Goal: Task Accomplishment & Management: Manage account settings

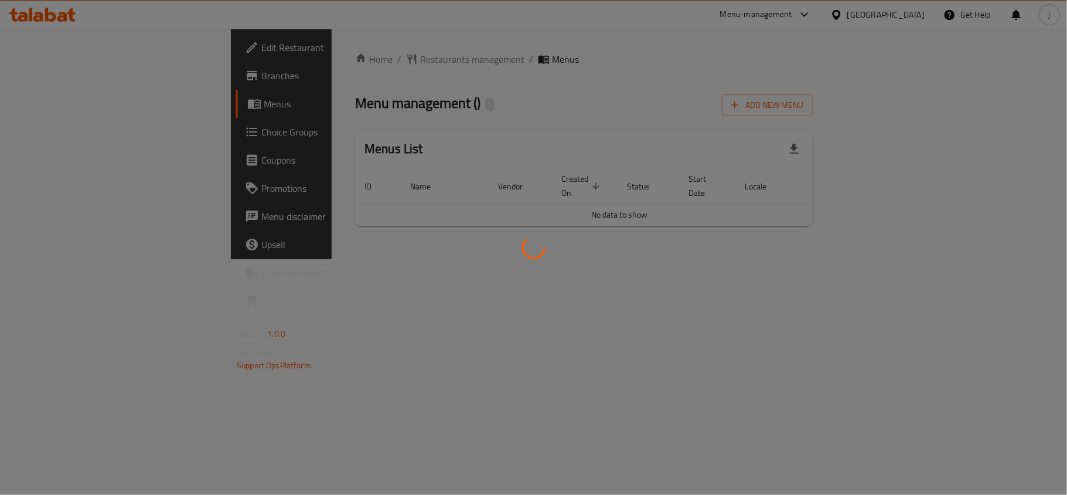
click at [62, 131] on div at bounding box center [533, 247] width 1067 height 495
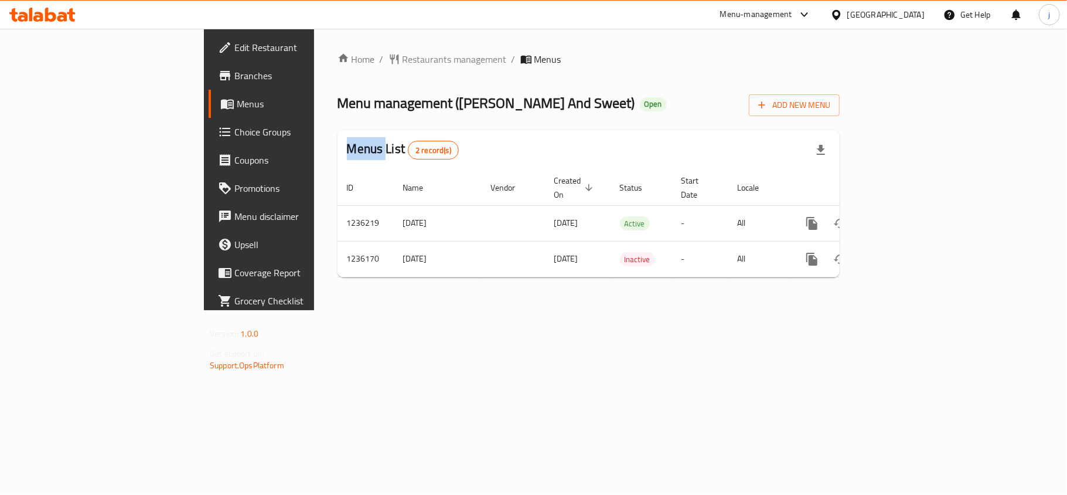
click at [204, 131] on div "Edit Restaurant Branches Menus Choice Groups Coupons Promotions Menu disclaimer…" at bounding box center [533, 169] width 659 height 281
click at [234, 131] on span "Choice Groups" at bounding box center [303, 132] width 138 height 14
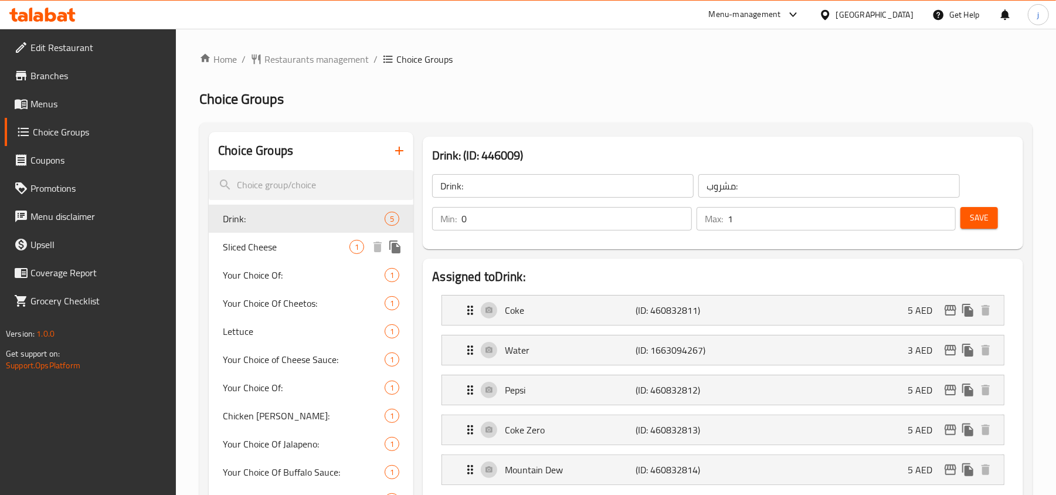
click at [284, 249] on span "Sliced Cheese" at bounding box center [286, 247] width 127 height 14
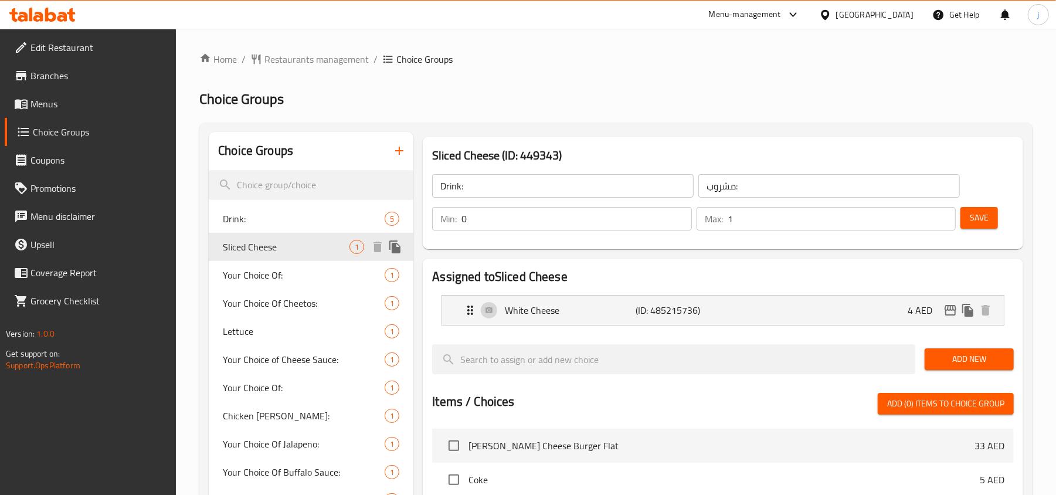
type input "Sliced Cheese"
type input "شرائح الجبن"
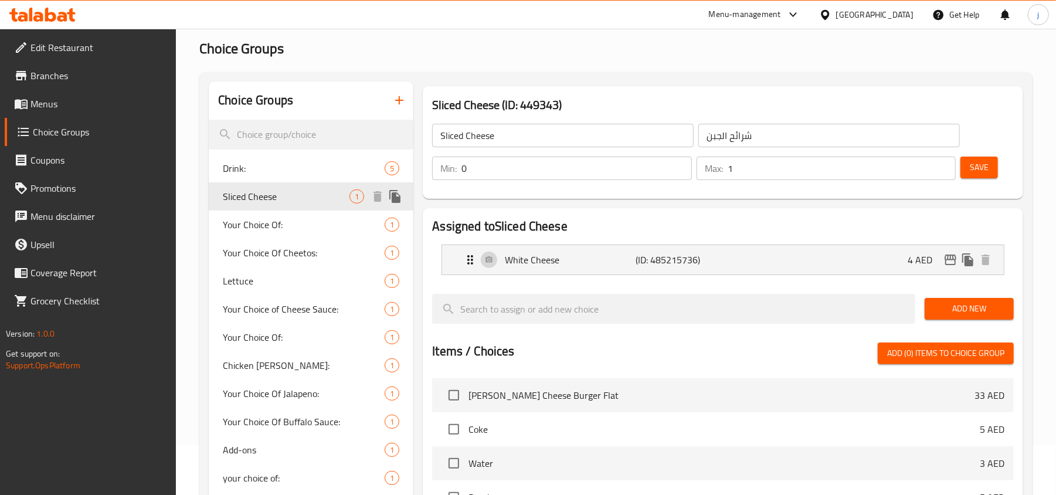
scroll to position [78, 0]
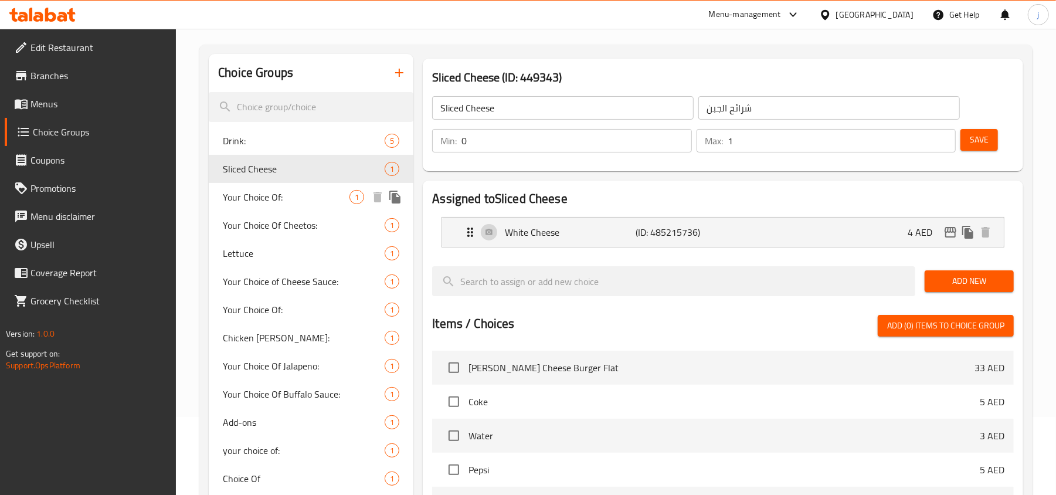
click at [270, 193] on span "Your Choice Of:" at bounding box center [286, 197] width 127 height 14
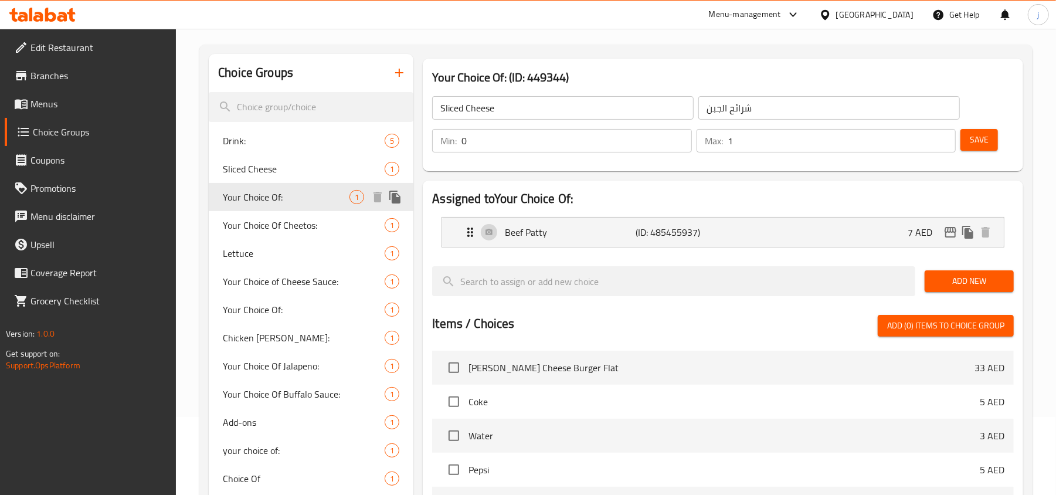
type input "Your Choice Of:"
type input "اختيارك من:"
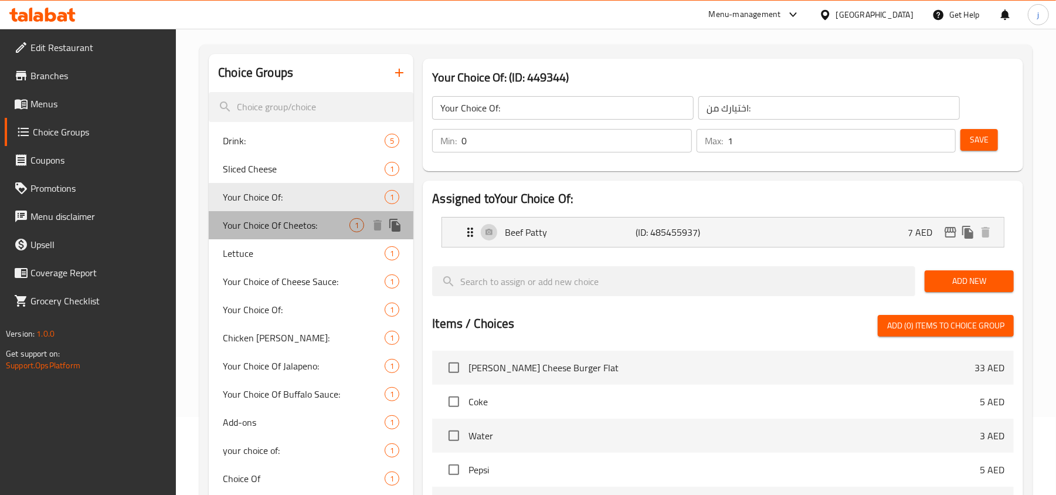
click at [267, 223] on span "Your Choice Of Cheetos:" at bounding box center [286, 225] width 127 height 14
type input "Your Choice Of Cheetos:"
type input "أختيارك من شيتوس:"
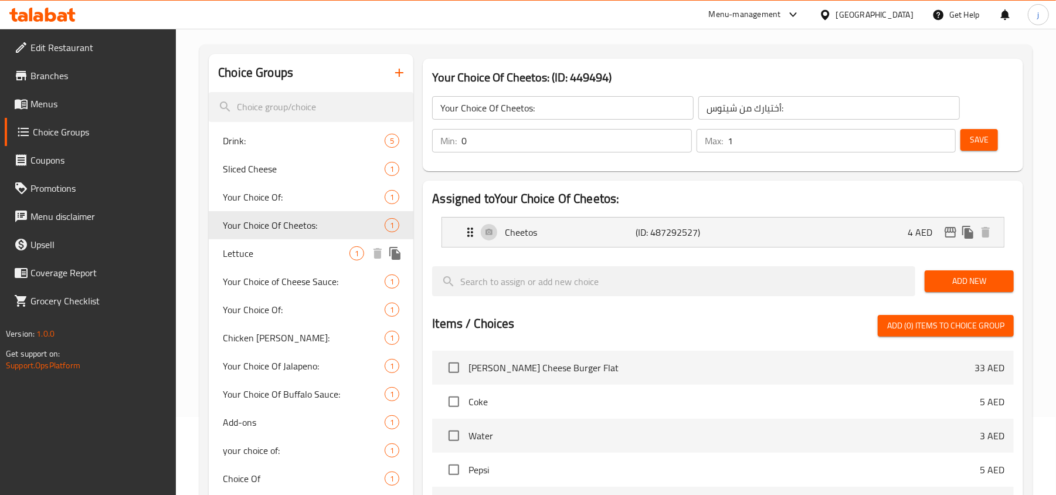
click at [265, 250] on span "Lettuce" at bounding box center [286, 253] width 127 height 14
type input "Lettuce"
type input "خس"
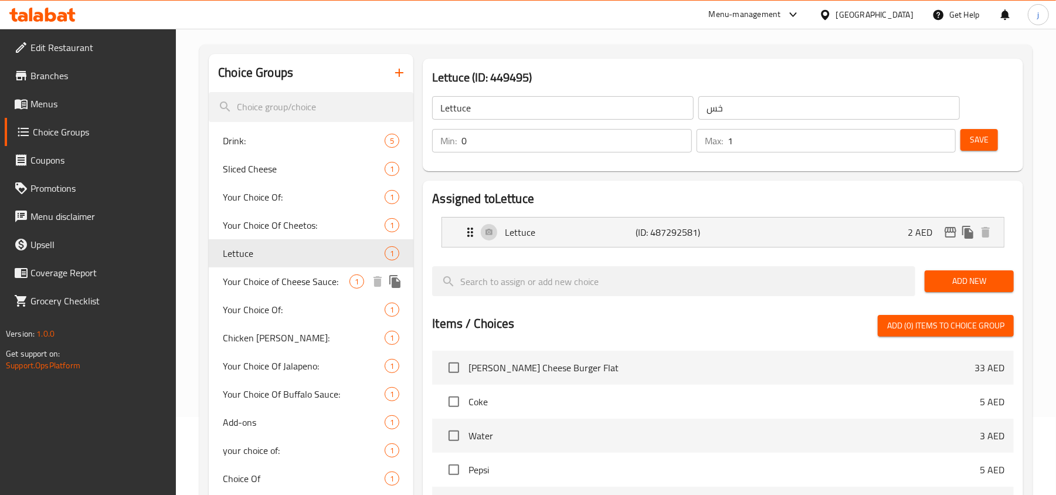
click at [263, 278] on span "Your Choice of Cheese Sauce:" at bounding box center [286, 281] width 127 height 14
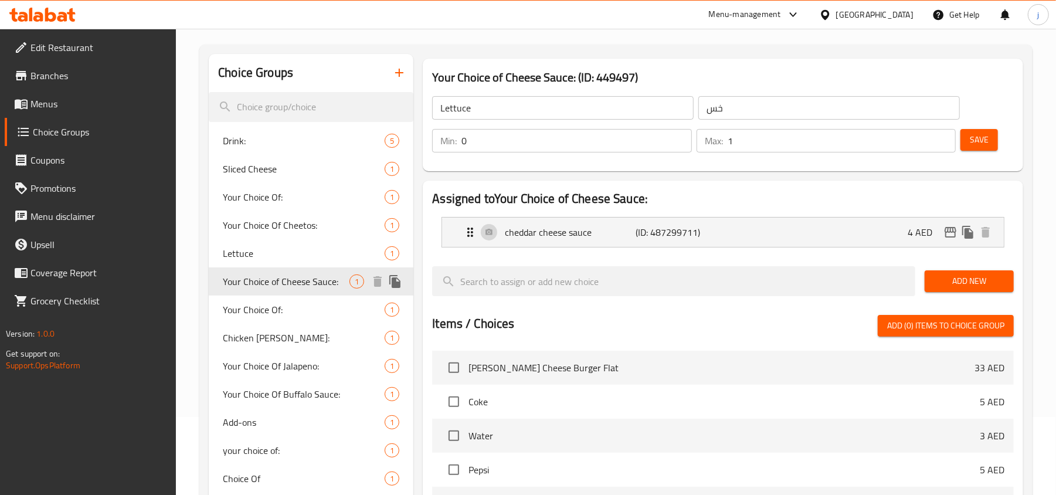
type input "Your Choice of Cheese Sauce:"
type input "أختيارك من صوص جبن:"
click at [263, 306] on span "Your Choice Of:" at bounding box center [286, 309] width 127 height 14
type input "Your Choice Of:"
type input "إختيارك من:"
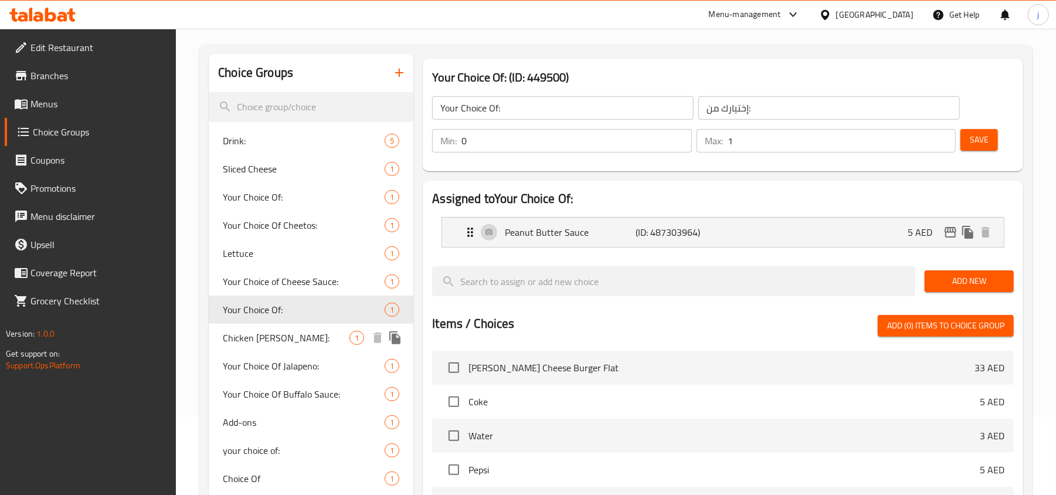
click at [278, 336] on span "Chicken [PERSON_NAME]:" at bounding box center [286, 338] width 127 height 14
type input "Chicken [PERSON_NAME]:"
type input "شريحة دجاج"
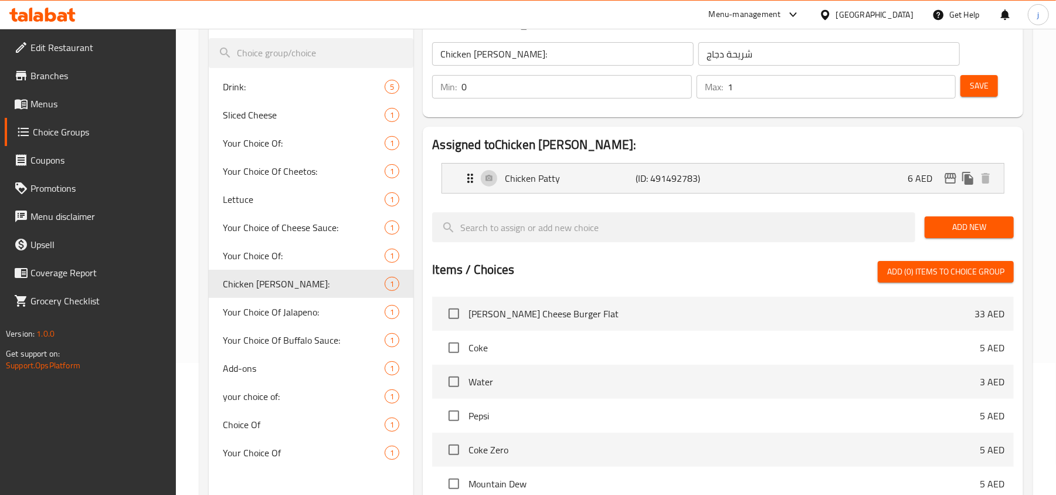
scroll to position [156, 0]
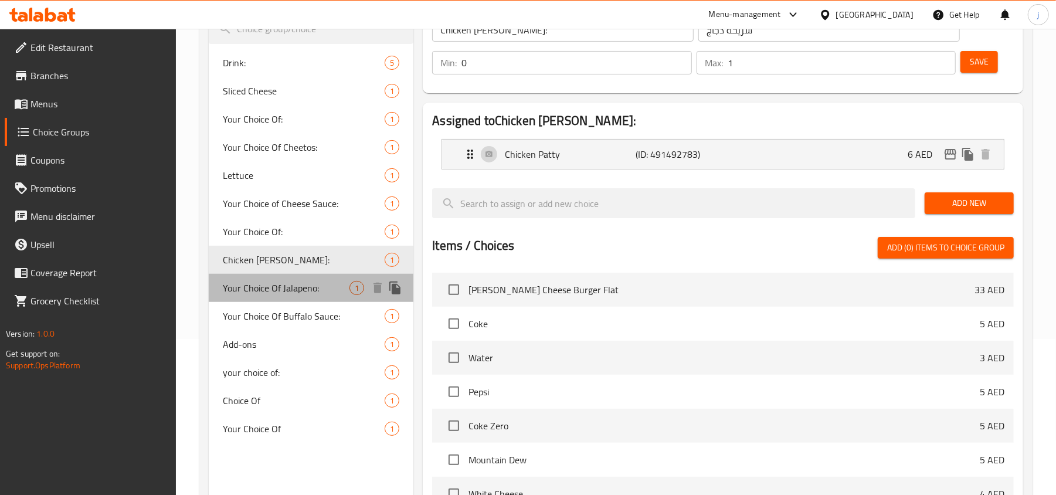
click at [274, 282] on span "Your Choice Of Jalapeno:" at bounding box center [286, 288] width 127 height 14
type input "Your Choice Of Jalapeno:"
type input "أختيارك من هالابينو:"
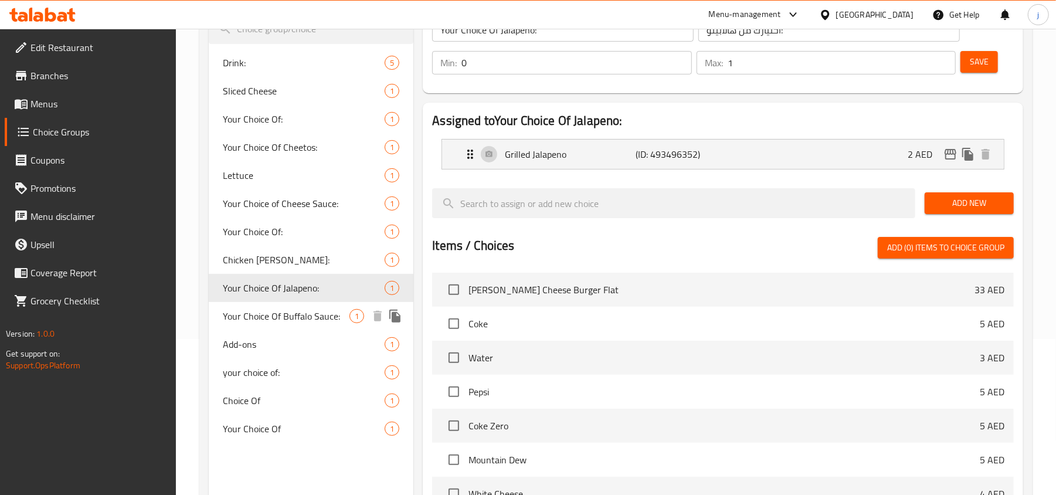
click at [291, 310] on span "Your Choice Of Buffalo Sauce:" at bounding box center [286, 316] width 127 height 14
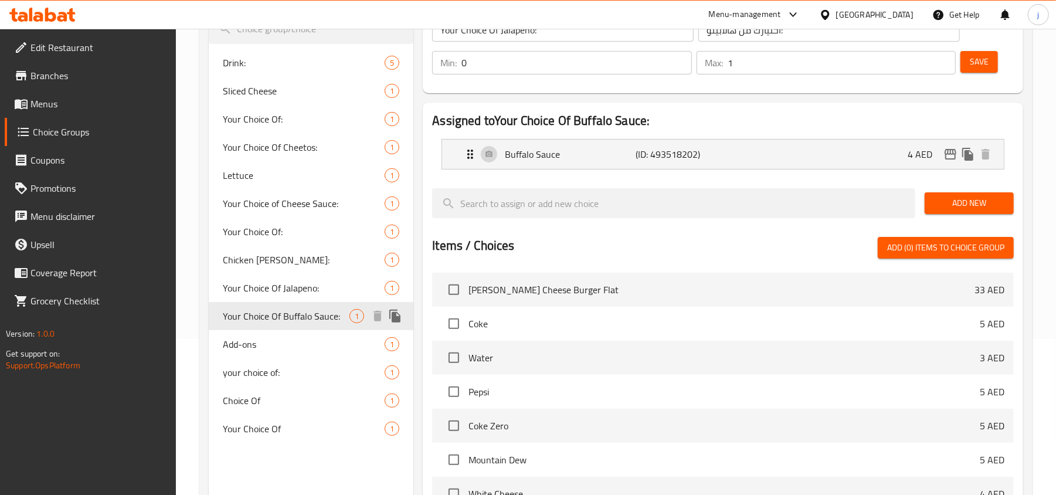
type input "Your Choice Of Buffalo Sauce:"
type input "اختيارك من صلصة البافالو:"
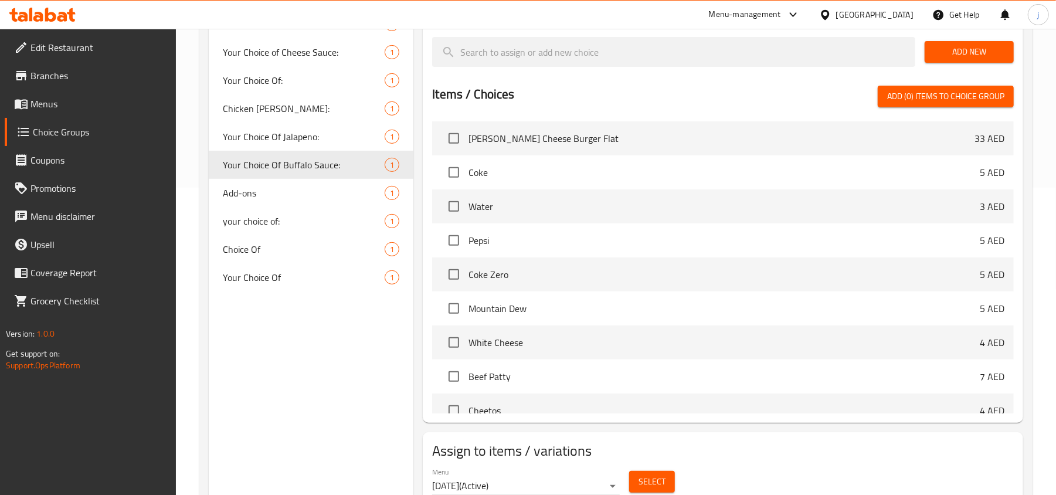
scroll to position [312, 0]
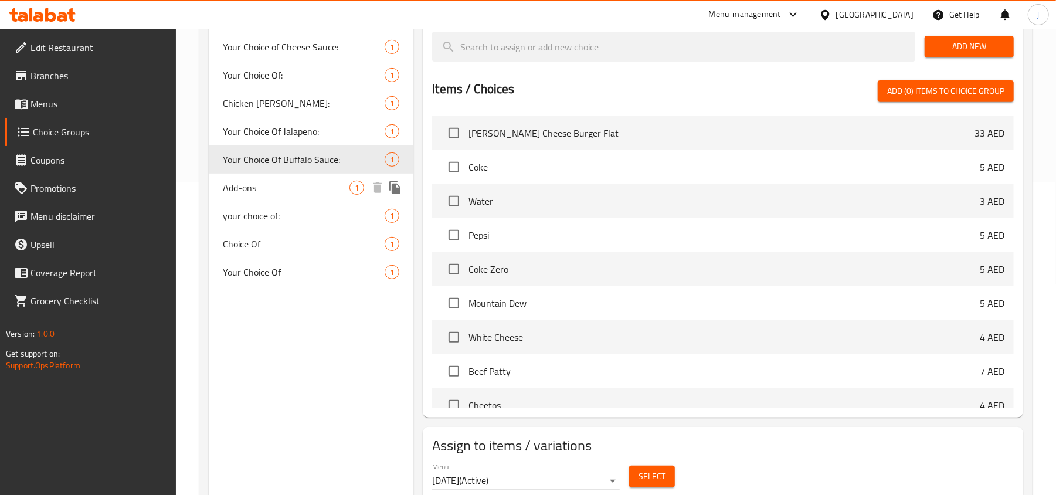
click at [287, 195] on div "Add-ons 1" at bounding box center [311, 187] width 205 height 28
type input "Add-ons"
type input "اضافات"
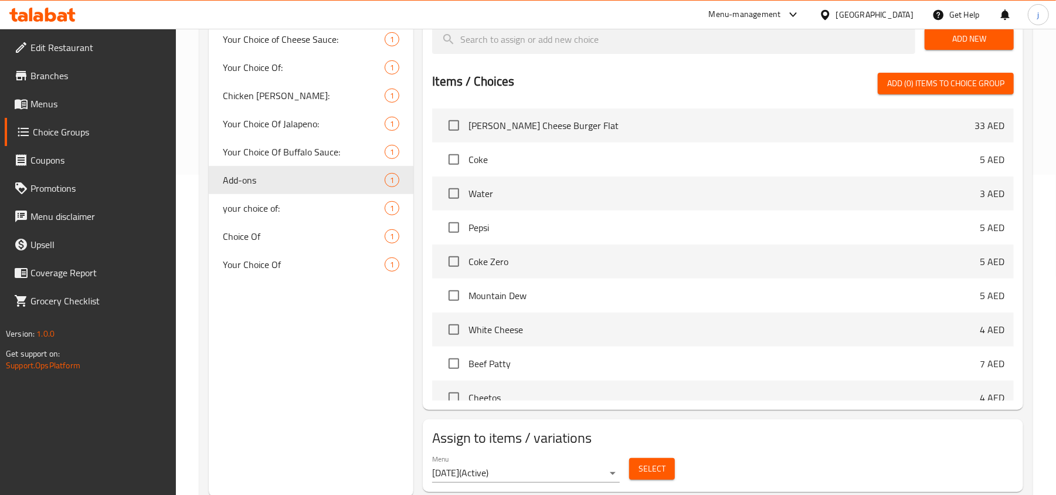
scroll to position [355, 0]
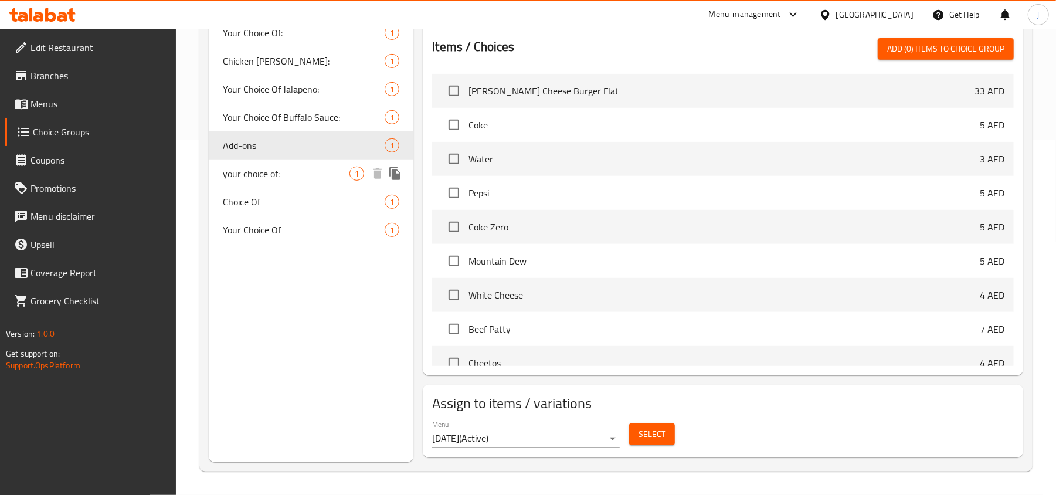
click at [275, 167] on span "your choice of:" at bounding box center [286, 173] width 127 height 14
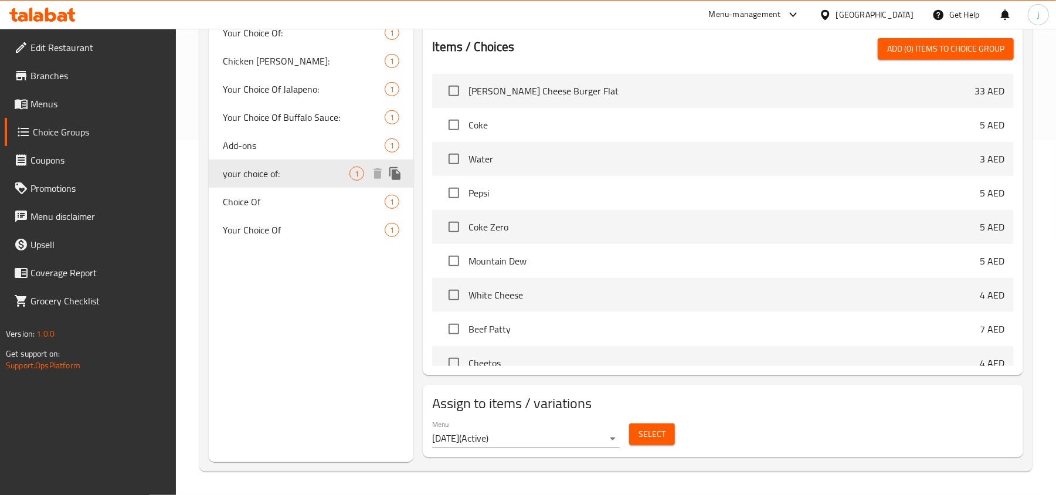
type input "your choice of:"
type input "اختيارك من:"
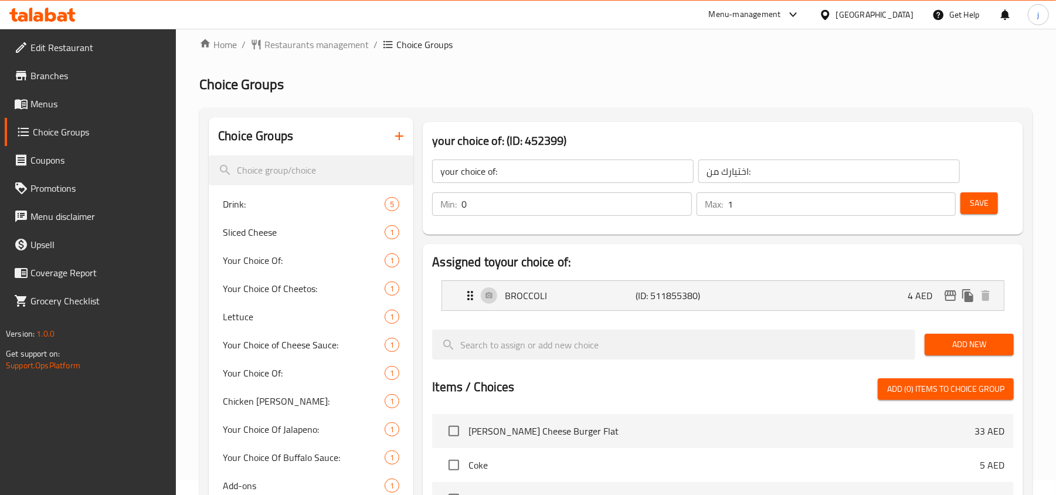
scroll to position [0, 0]
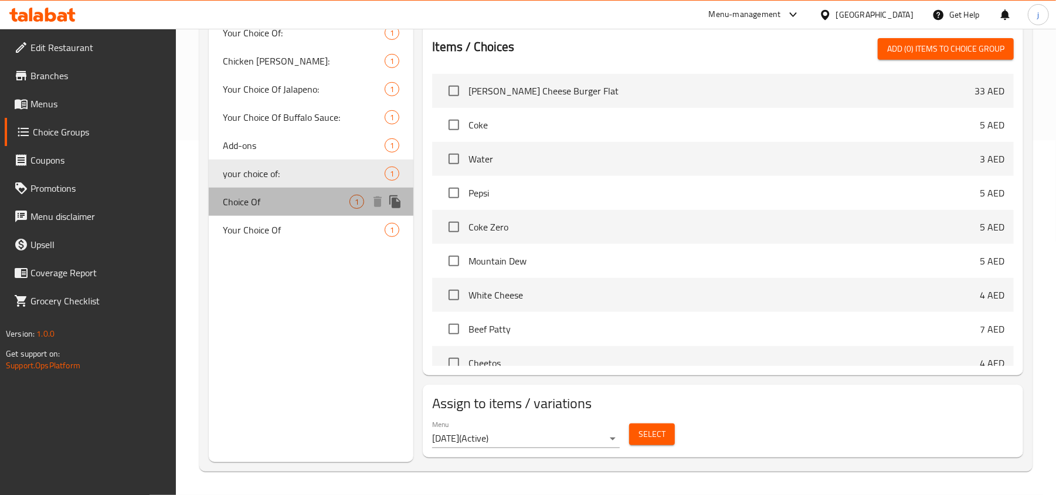
click at [267, 204] on span "Choice Of" at bounding box center [286, 202] width 127 height 14
type input "Choice Of"
type input "اختيار من"
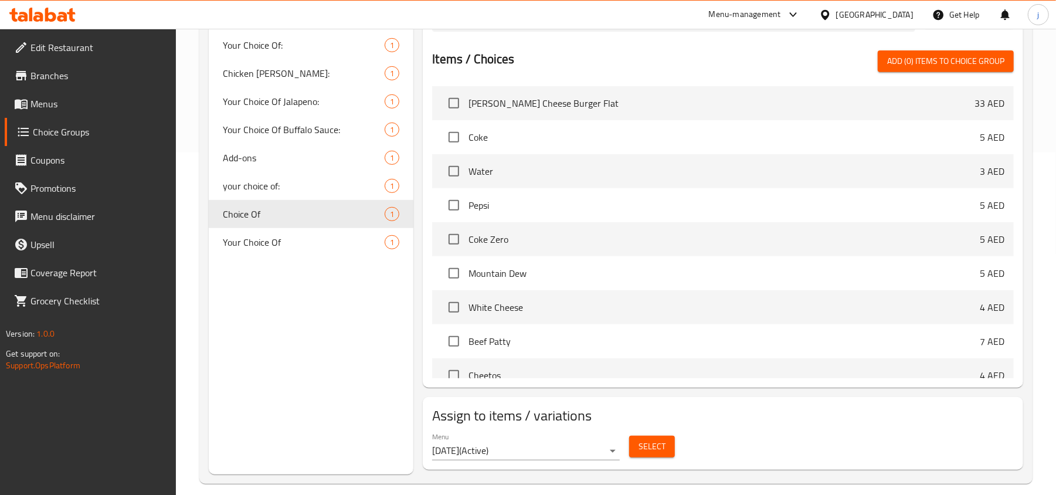
scroll to position [355, 0]
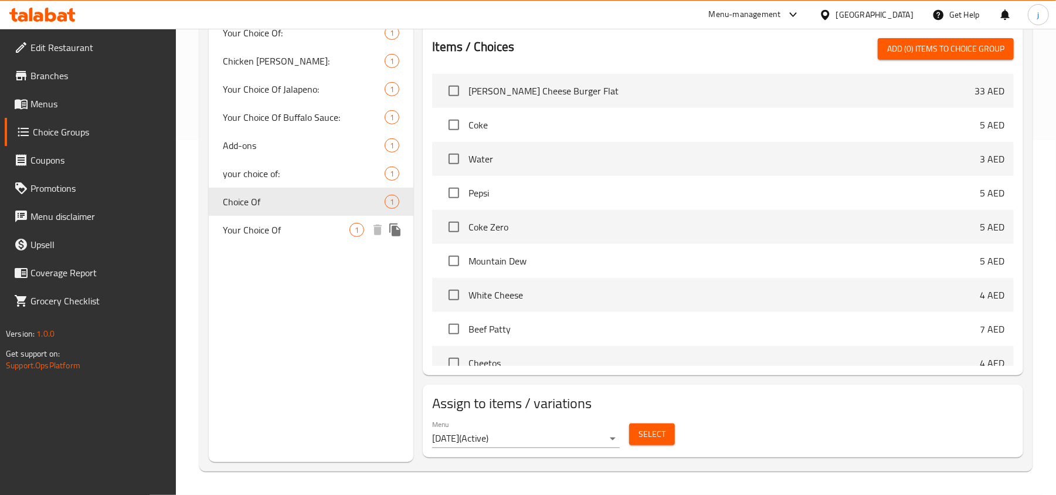
click at [282, 236] on div "Your Choice Of 1" at bounding box center [311, 230] width 205 height 28
type input "Your Choice Of"
type input "اختيارك من"
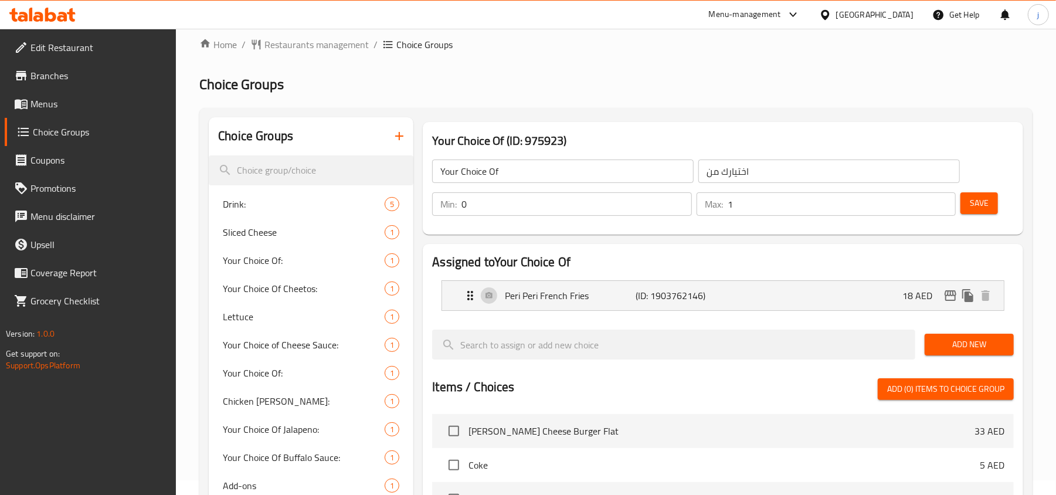
scroll to position [0, 0]
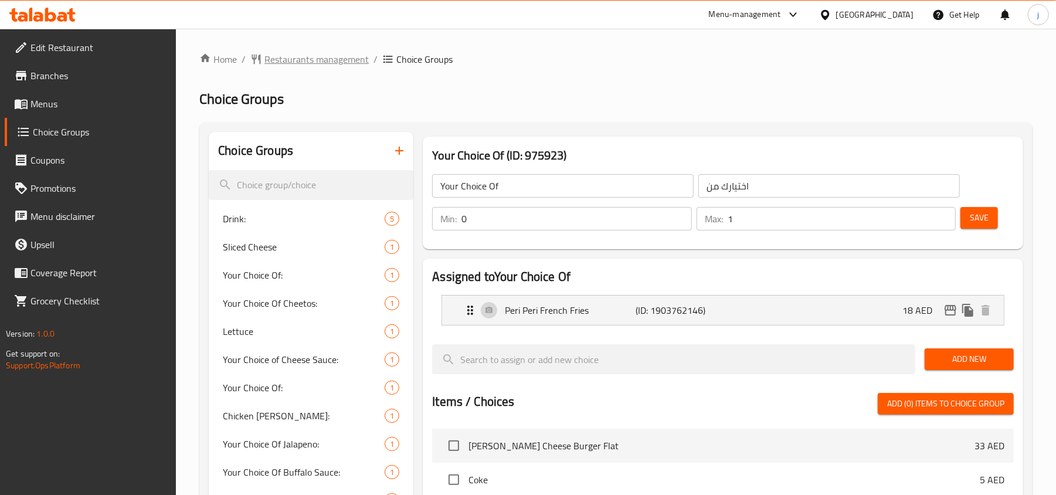
click at [294, 56] on span "Restaurants management" at bounding box center [316, 59] width 104 height 14
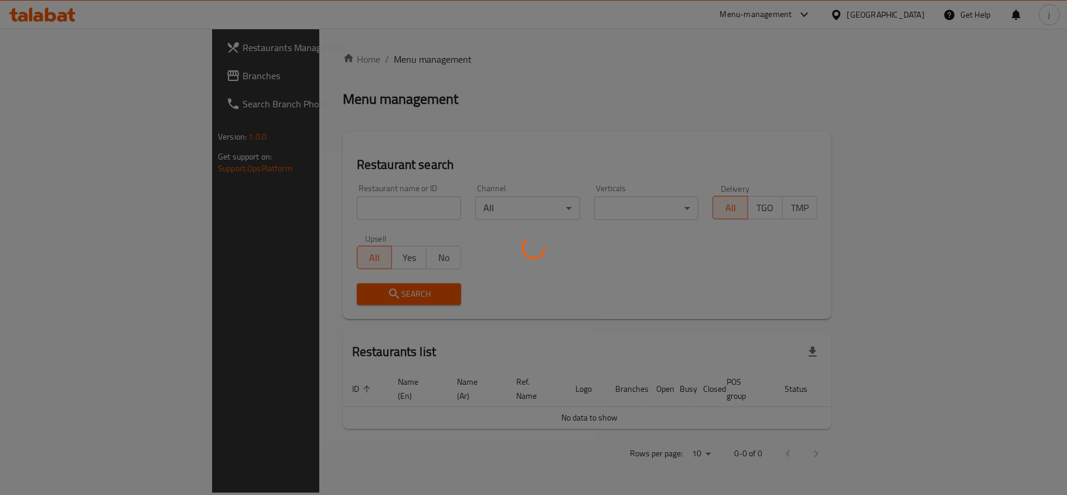
click at [71, 78] on div at bounding box center [533, 247] width 1067 height 495
click at [99, 78] on div at bounding box center [533, 247] width 1067 height 495
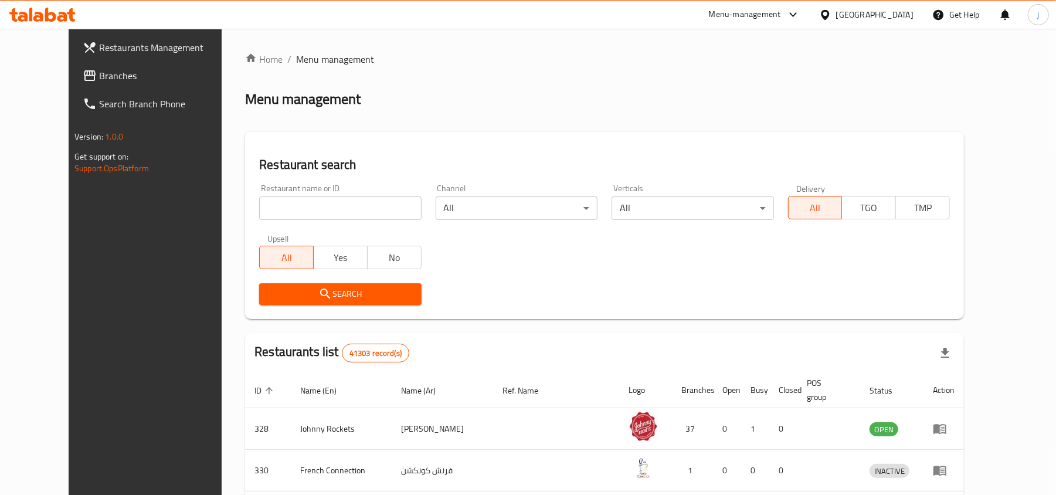
click at [99, 72] on span "Branches" at bounding box center [167, 76] width 137 height 14
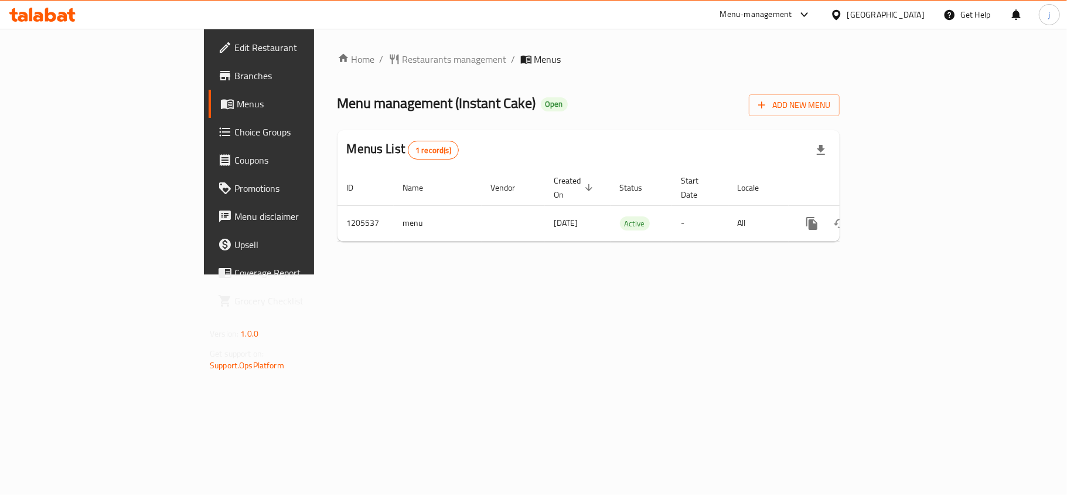
click at [234, 125] on span "Choice Groups" at bounding box center [303, 132] width 138 height 14
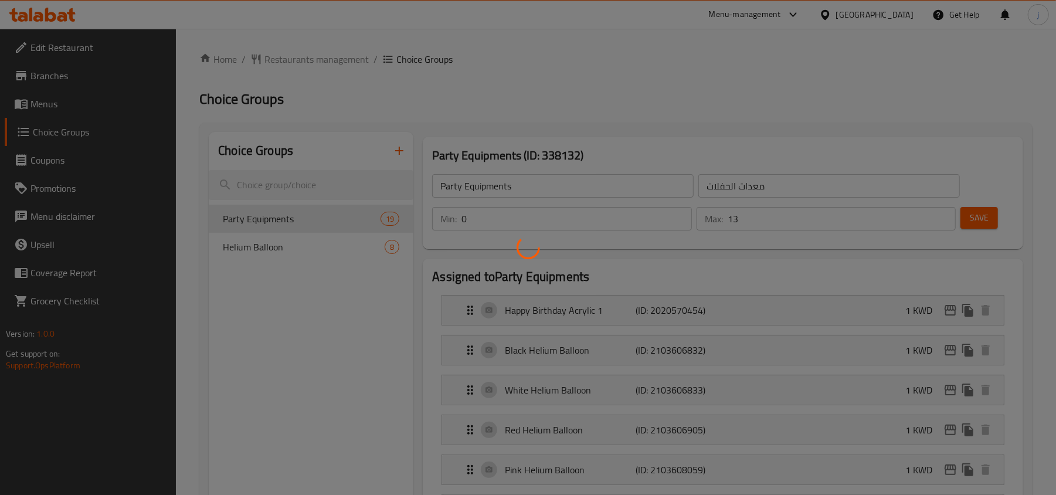
click at [279, 246] on div at bounding box center [528, 247] width 1056 height 495
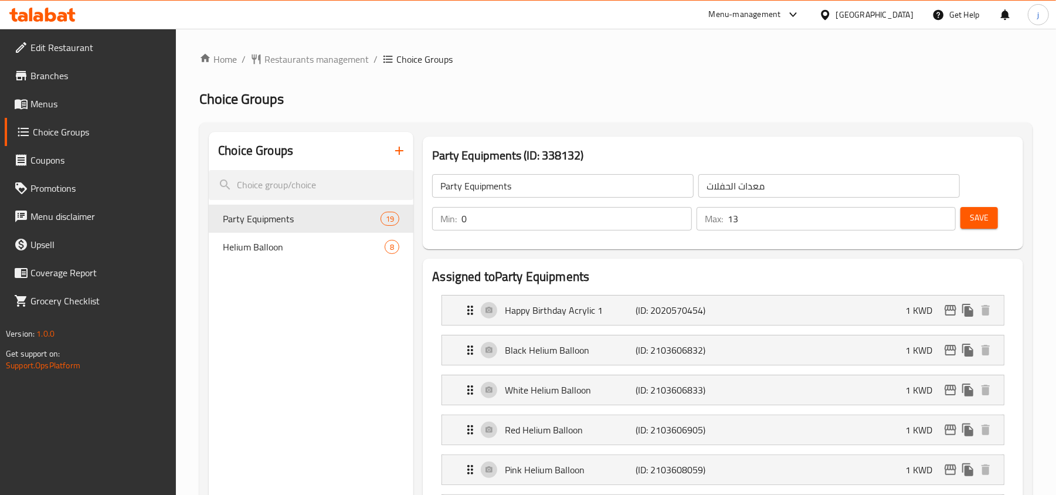
scroll to position [156, 0]
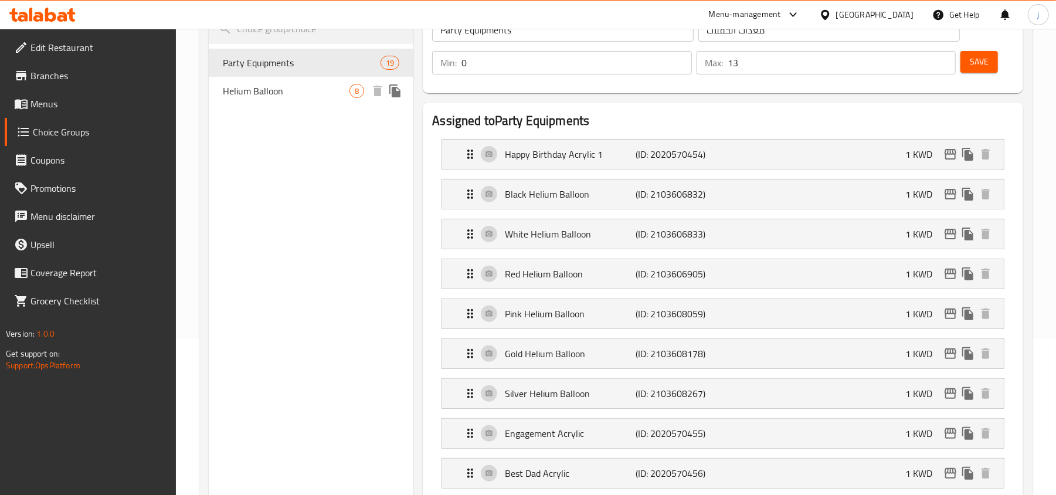
click at [294, 101] on div "Helium Balloon 8" at bounding box center [311, 91] width 205 height 28
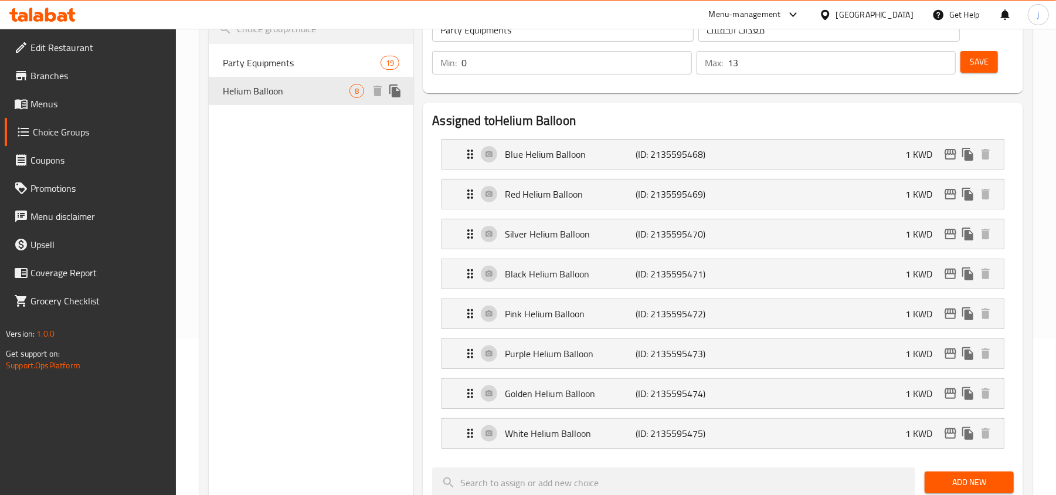
type input "Helium Balloon"
type input "بالون هيليوم"
type input "8"
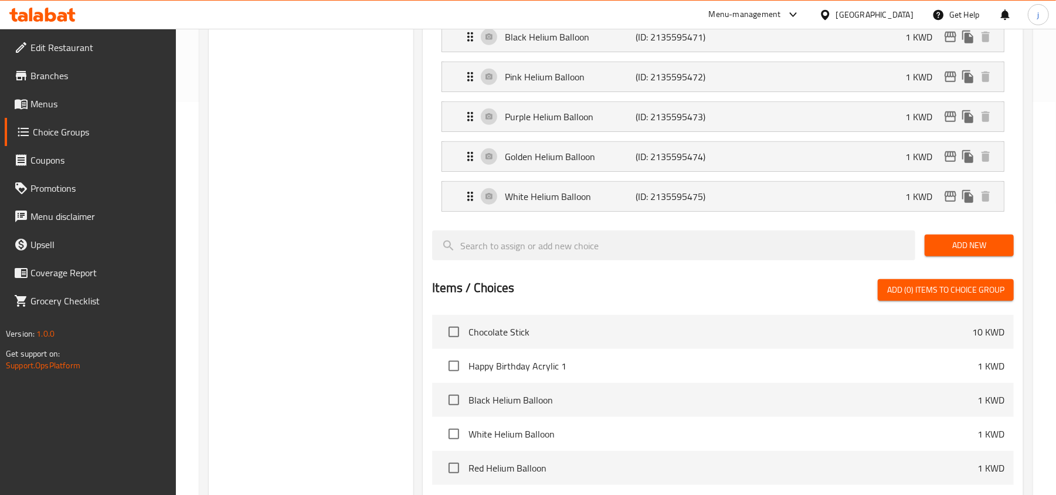
scroll to position [469, 0]
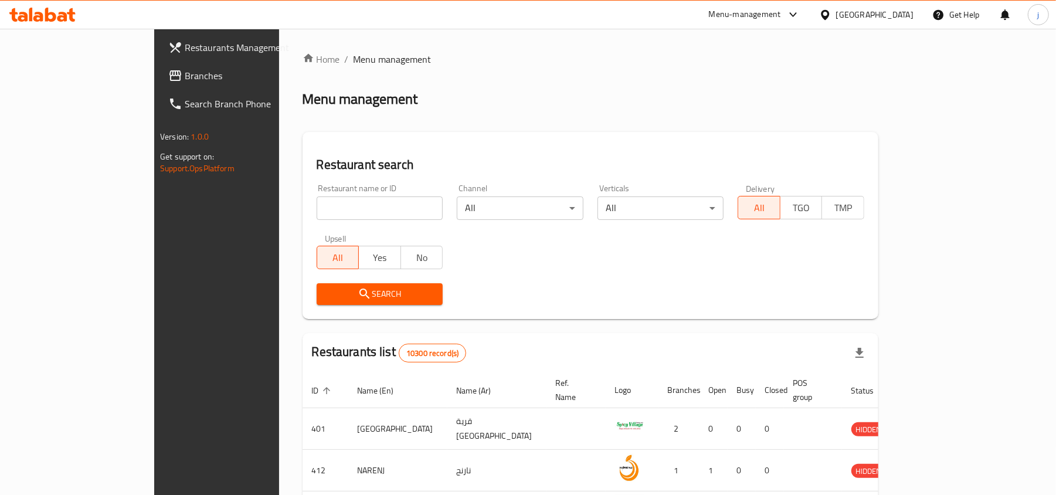
click at [185, 78] on span "Branches" at bounding box center [253, 76] width 137 height 14
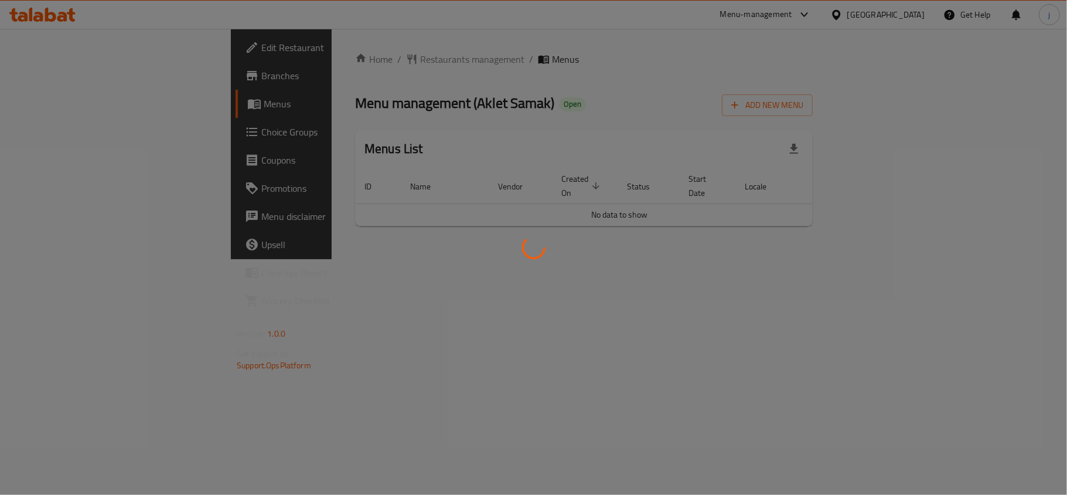
click at [54, 125] on div at bounding box center [533, 247] width 1067 height 495
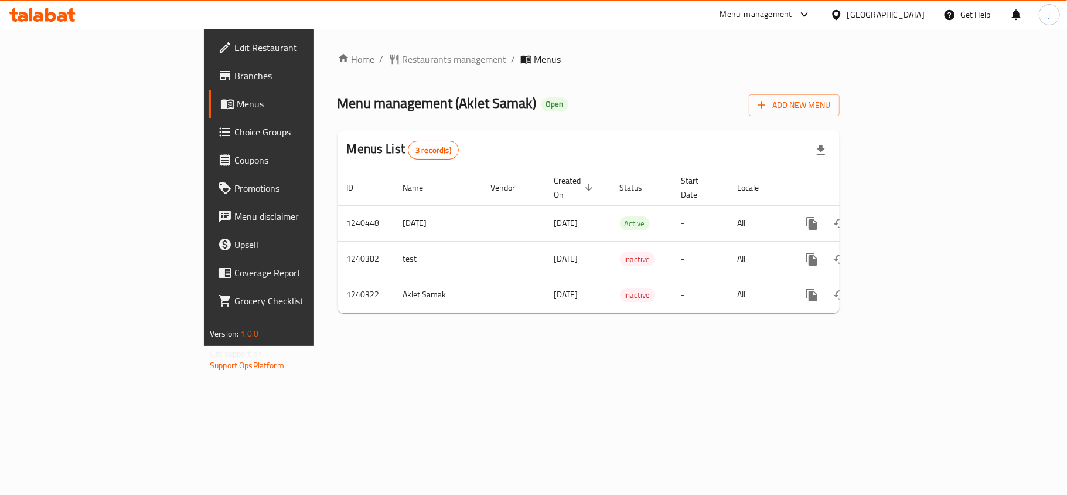
click at [204, 131] on div "Edit Restaurant Branches Menus Choice Groups Coupons Promotions Menu disclaimer…" at bounding box center [533, 187] width 659 height 317
click at [234, 131] on span "Choice Groups" at bounding box center [303, 132] width 138 height 14
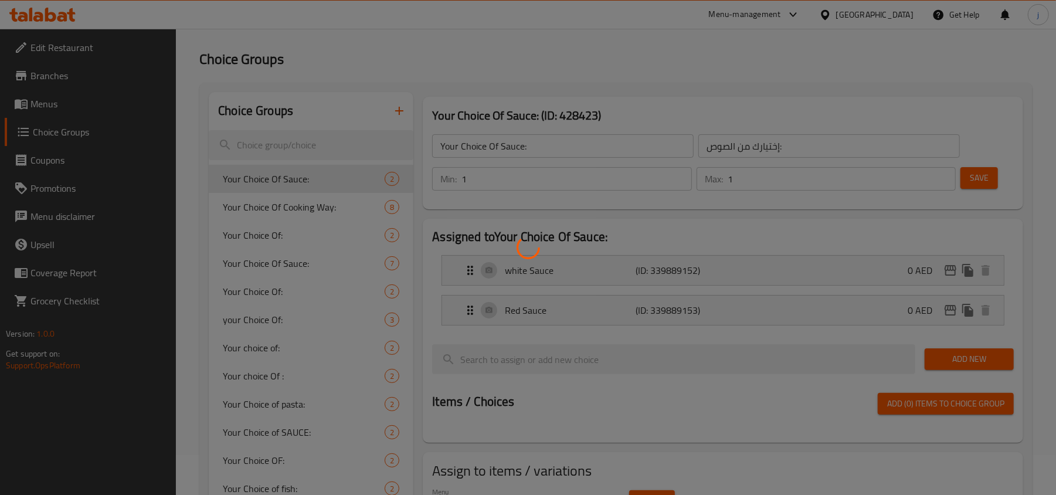
scroll to position [78, 0]
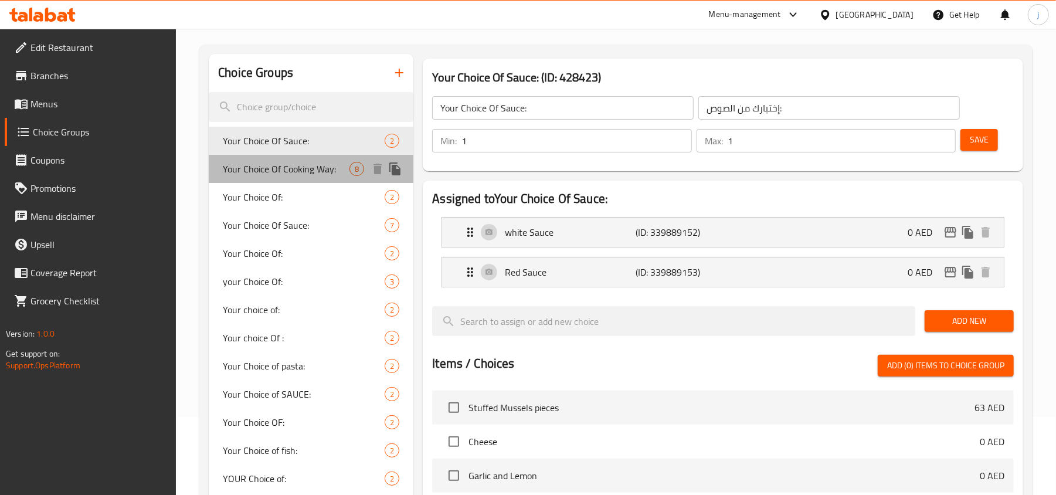
click at [298, 173] on span "Your Choice Of Cooking Way:" at bounding box center [286, 169] width 127 height 14
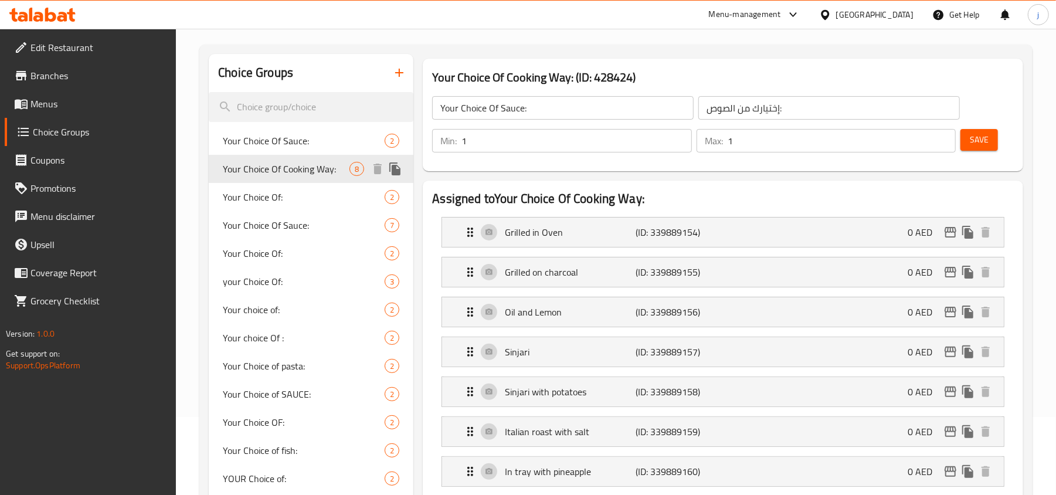
type input "Your Choice Of Cooking Way:"
type input "اختيارك لطريقة الطهي:"
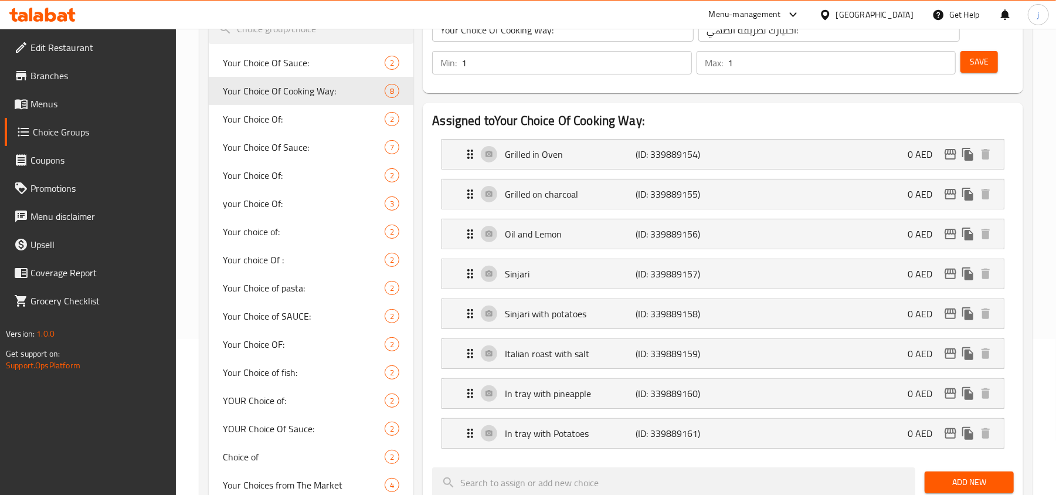
scroll to position [0, 0]
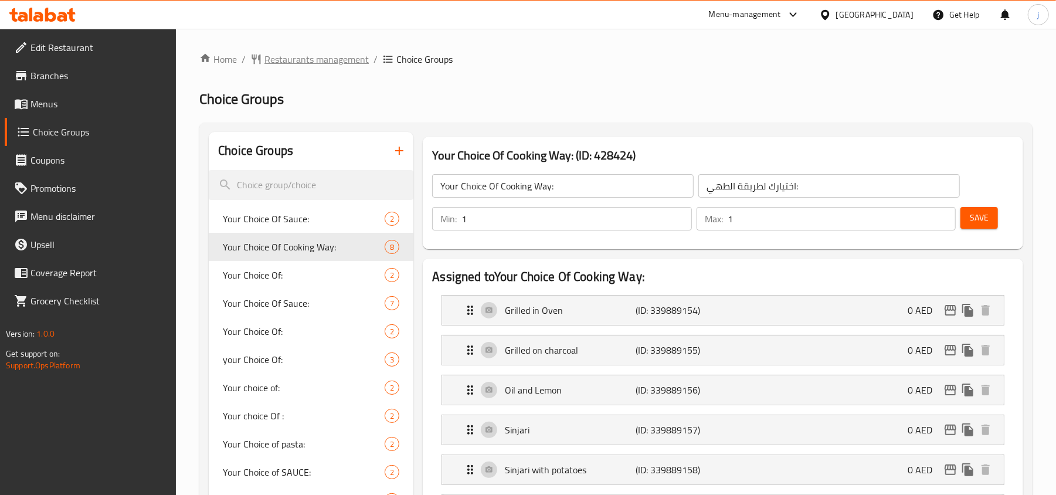
click at [334, 55] on span "Restaurants management" at bounding box center [316, 59] width 104 height 14
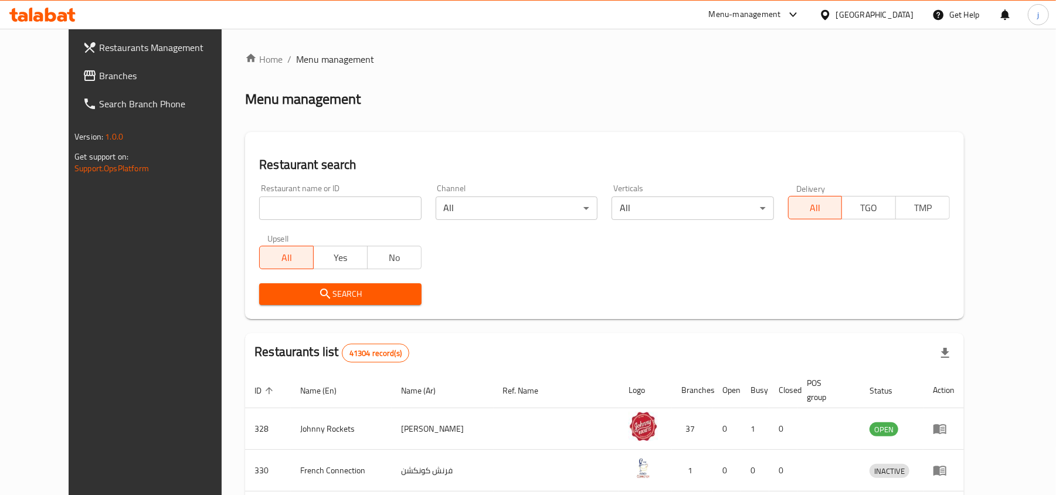
click at [99, 80] on span "Branches" at bounding box center [167, 76] width 137 height 14
